Goal: Task Accomplishment & Management: Manage account settings

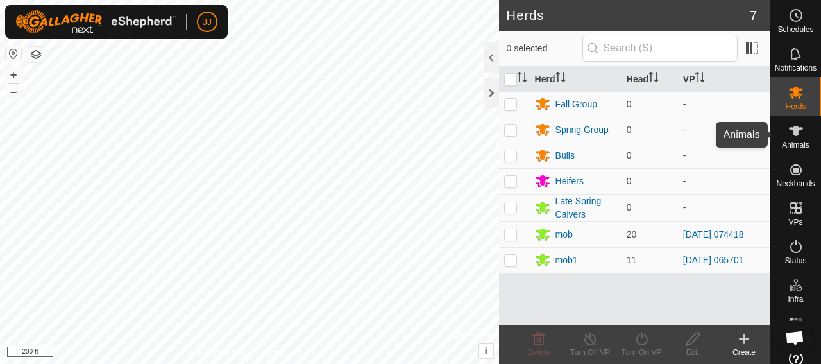
click at [794, 139] on es-animals-svg-icon at bounding box center [795, 131] width 23 height 21
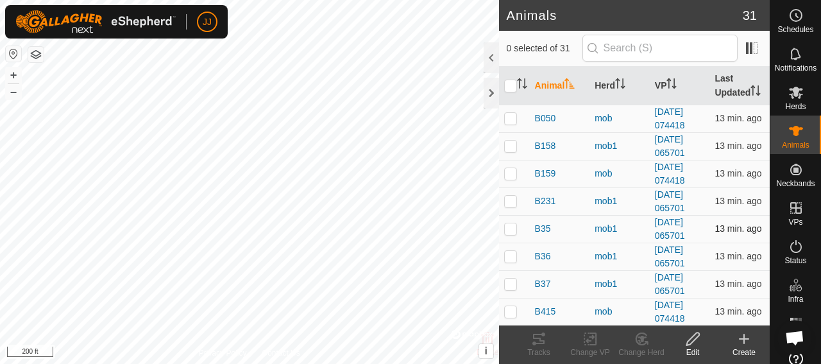
scroll to position [64, 0]
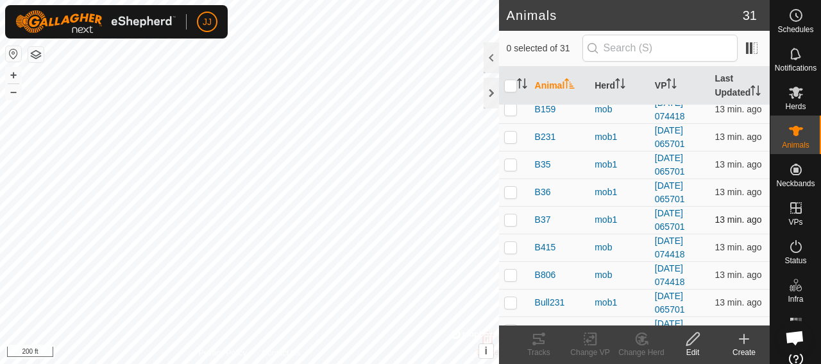
click at [511, 224] on p-checkbox at bounding box center [510, 219] width 13 height 10
click at [636, 341] on icon at bounding box center [641, 339] width 11 height 12
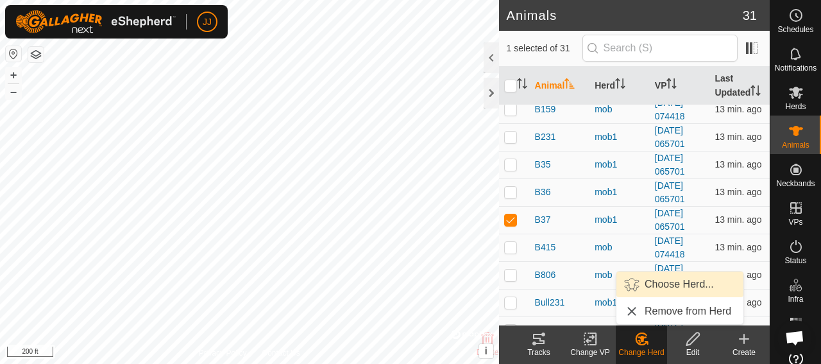
click at [667, 284] on link "Choose Herd..." at bounding box center [679, 284] width 127 height 26
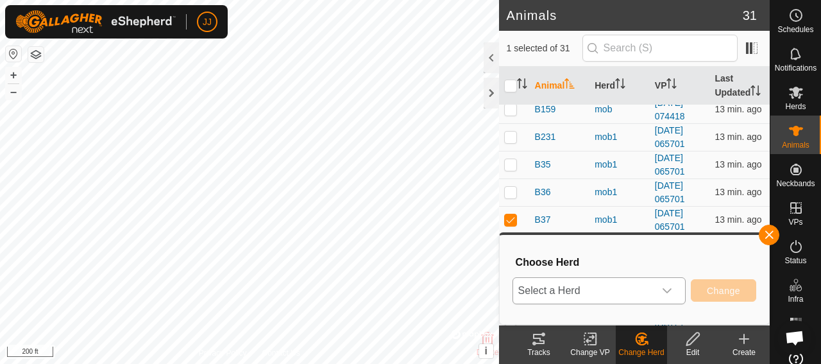
click at [612, 293] on span "Select a Herd" at bounding box center [583, 291] width 141 height 26
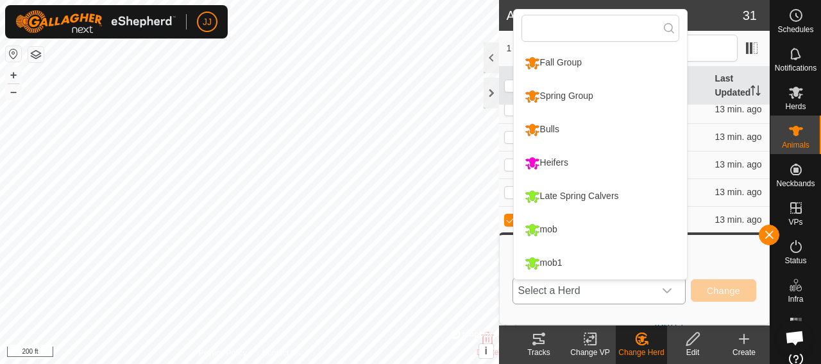
click at [575, 233] on li "mob" at bounding box center [600, 230] width 173 height 32
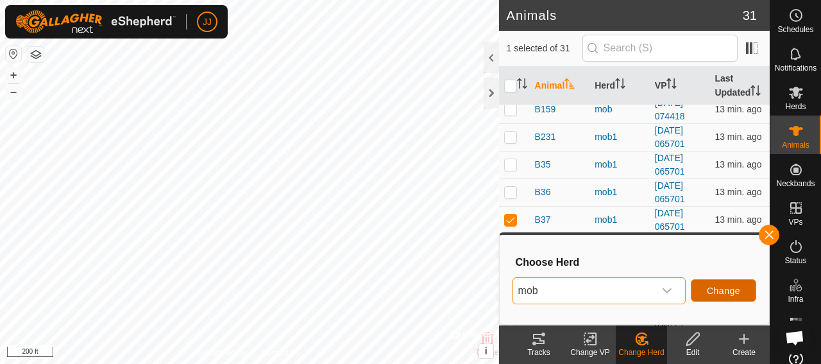
click at [739, 291] on span "Change" at bounding box center [723, 290] width 33 height 10
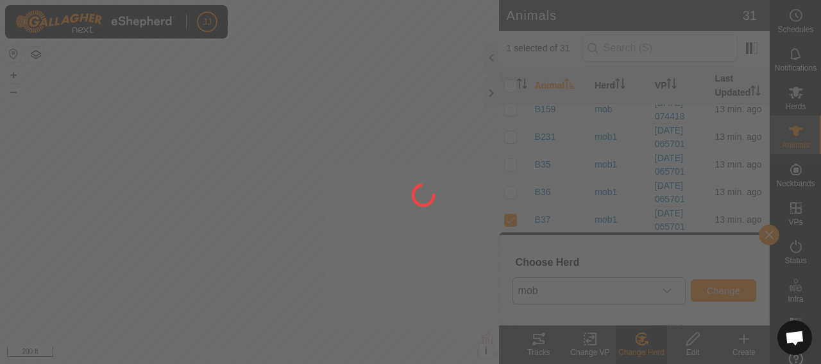
checkbox input "false"
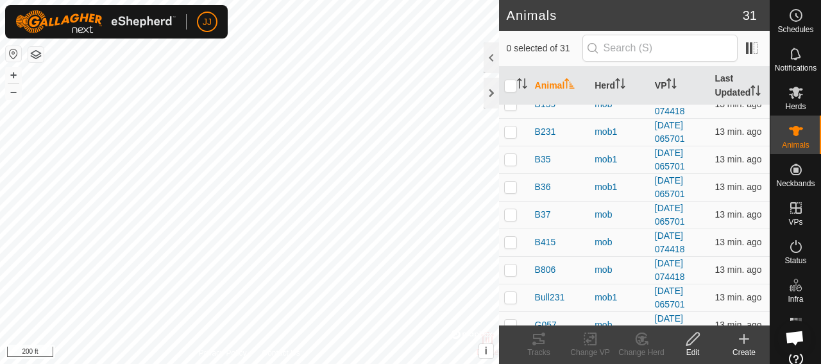
scroll to position [0, 0]
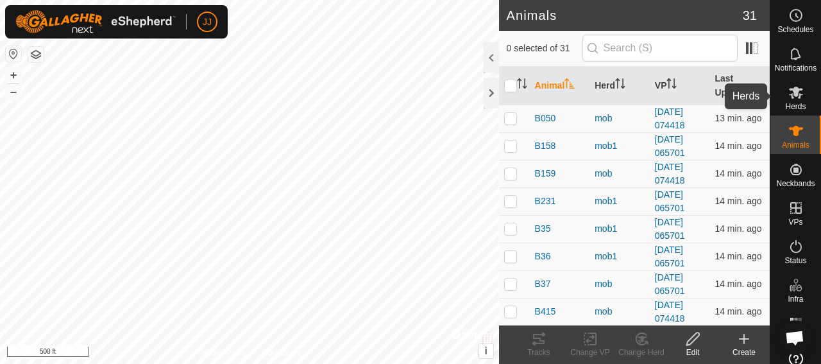
click at [784, 100] on es-mob-svg-icon at bounding box center [795, 92] width 23 height 21
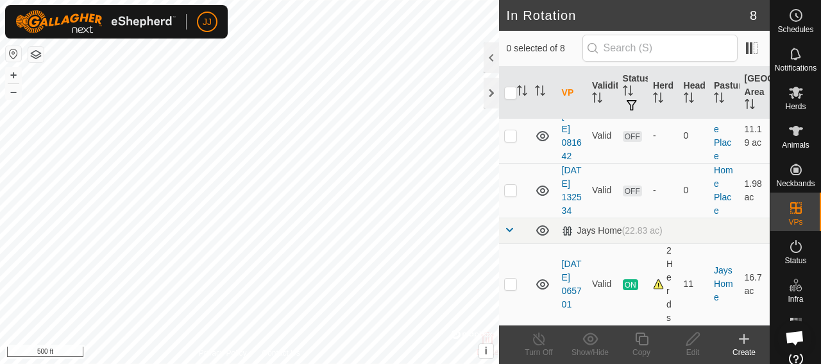
scroll to position [519, 0]
click at [490, 94] on div at bounding box center [491, 93] width 15 height 31
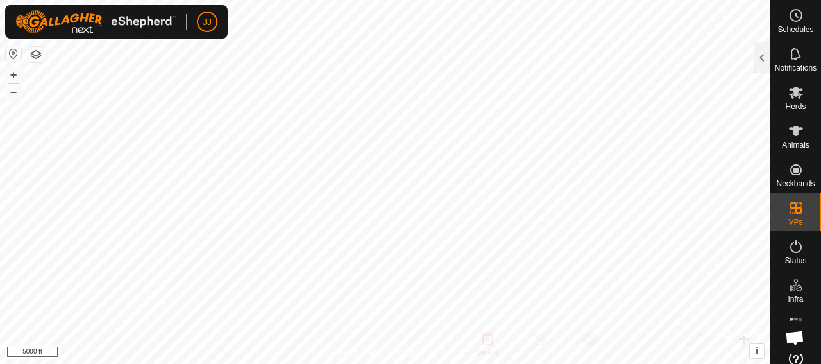
scroll to position [1608, 0]
click at [40, 55] on button "button" at bounding box center [35, 54] width 15 height 15
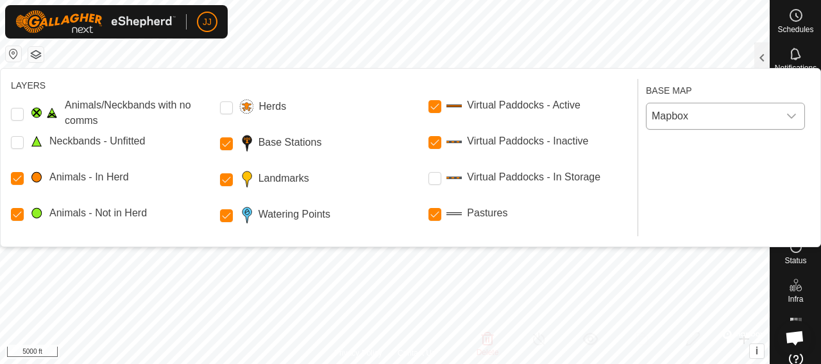
click at [789, 116] on icon "dropdown trigger" at bounding box center [791, 116] width 10 height 10
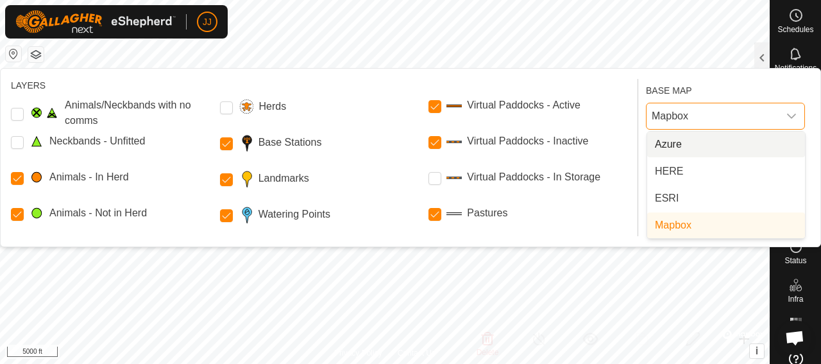
click at [664, 144] on li "Azure" at bounding box center [726, 144] width 158 height 26
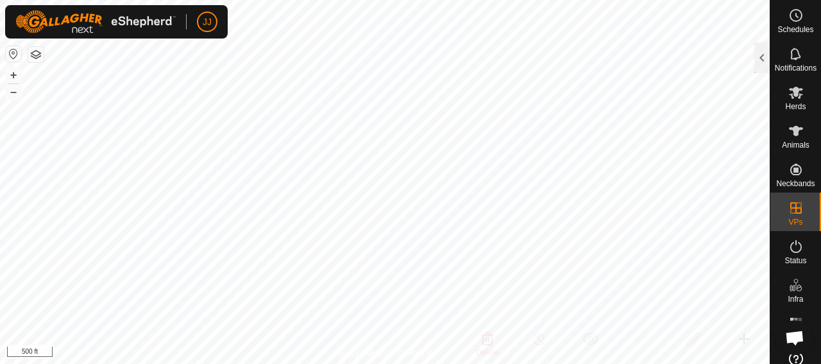
click at [31, 56] on button "button" at bounding box center [35, 54] width 15 height 15
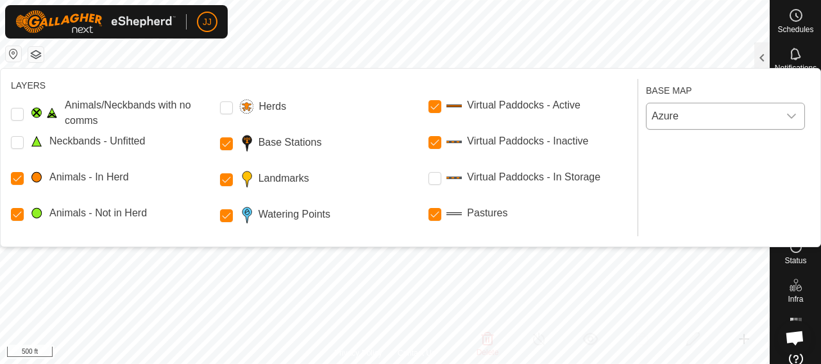
click at [768, 119] on span "Azure" at bounding box center [712, 116] width 132 height 26
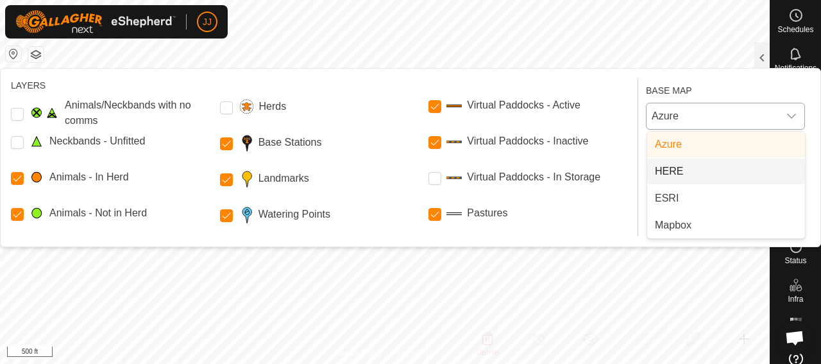
click at [666, 167] on li "HERE" at bounding box center [726, 171] width 158 height 26
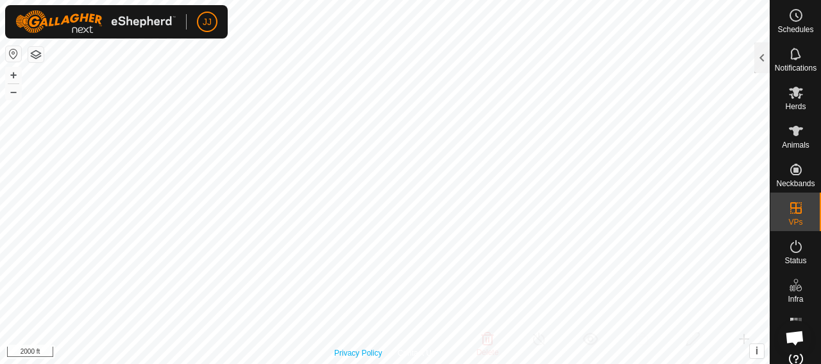
click at [373, 353] on div "Privacy Policy Contact Us B36 3851835491 mob1 [DATE] 065701 + – ⇧ i This applic…" at bounding box center [385, 182] width 770 height 364
click at [209, 0] on html "JJ Schedules Notifications Herds Animals Neckbands VPs Status Infra Heatmap Hel…" at bounding box center [410, 182] width 821 height 364
click at [219, 0] on html "JJ Schedules Notifications Herds Animals Neckbands VPs Status Infra Heatmap Hel…" at bounding box center [410, 182] width 821 height 364
